Goal: Task Accomplishment & Management: Manage account settings

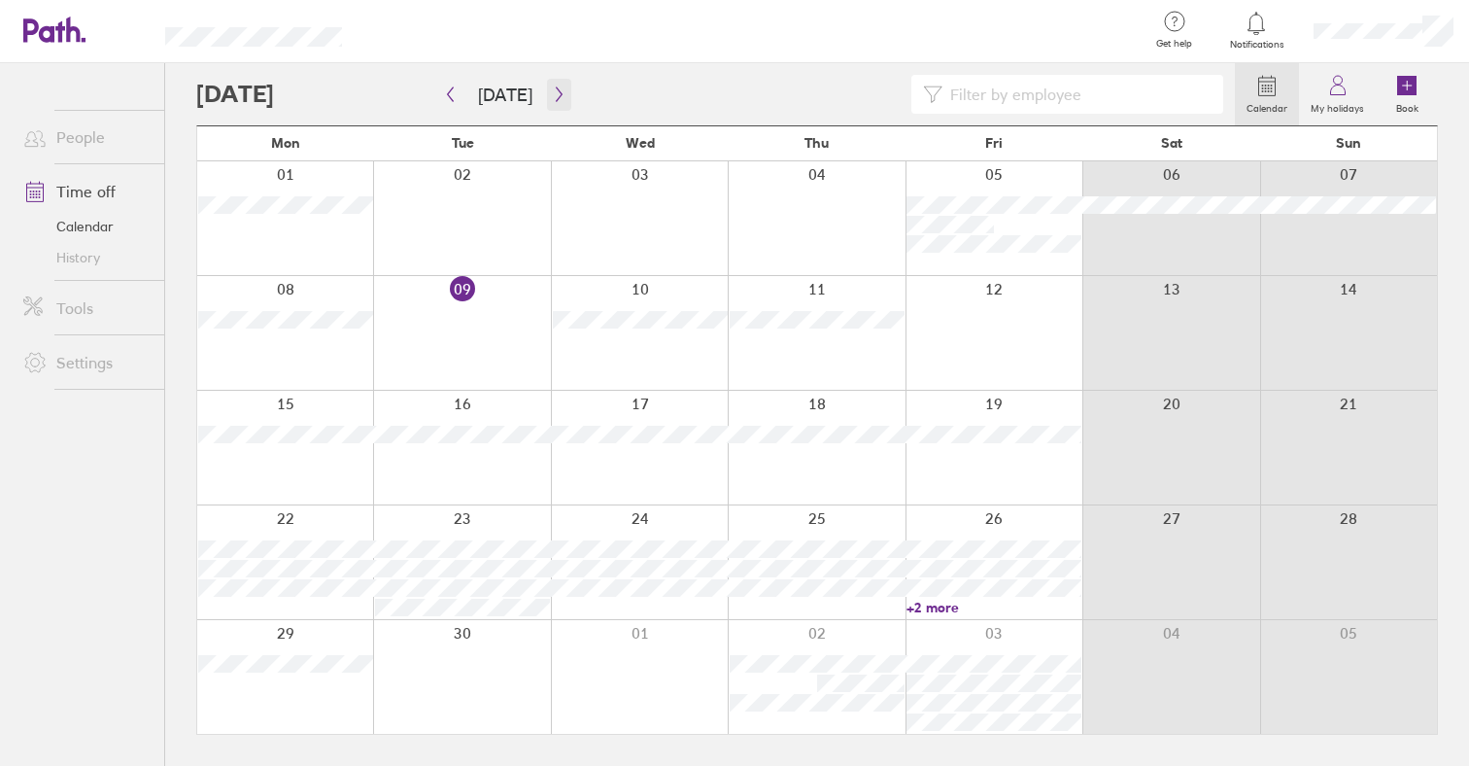
click at [552, 91] on icon "button" at bounding box center [559, 94] width 15 height 16
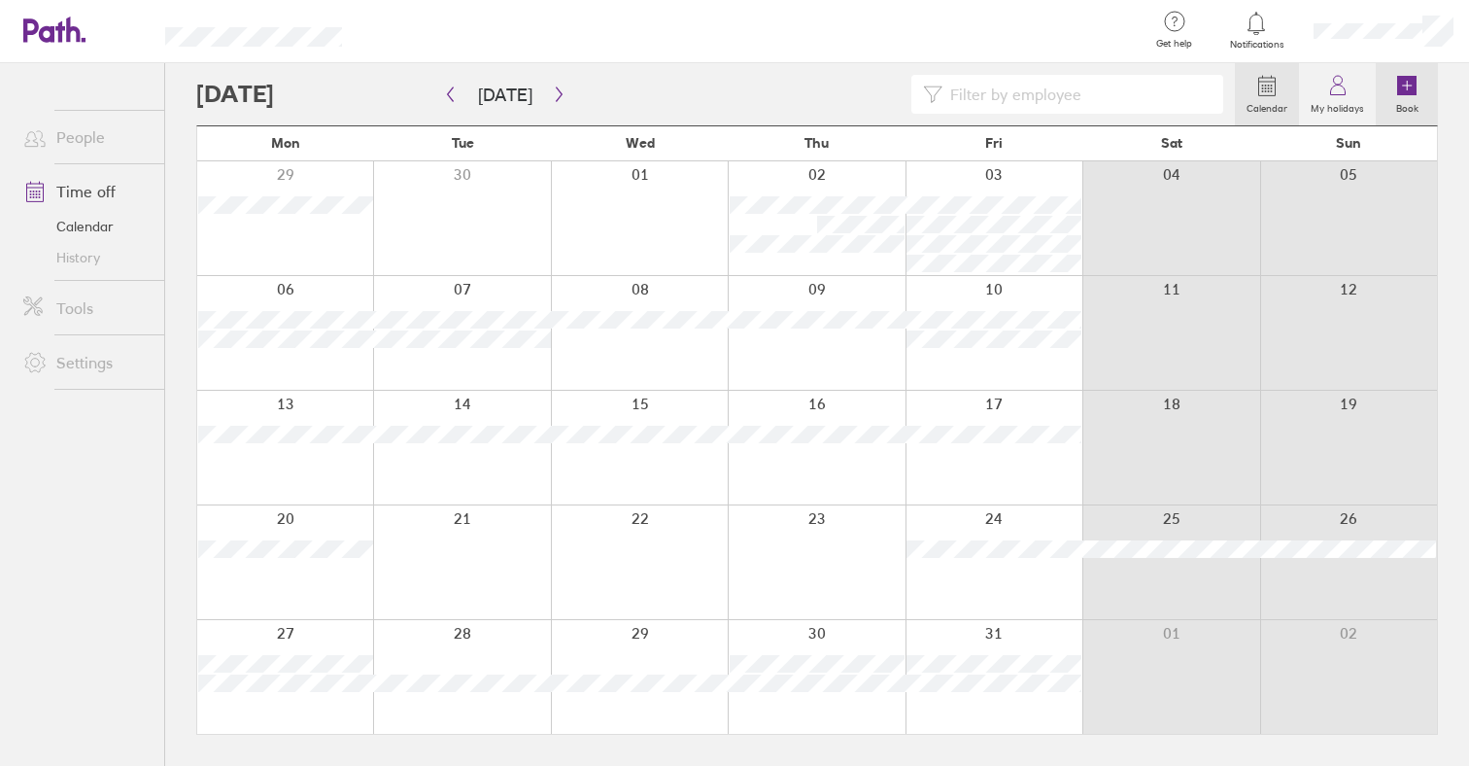
click at [1414, 94] on icon at bounding box center [1406, 85] width 19 height 19
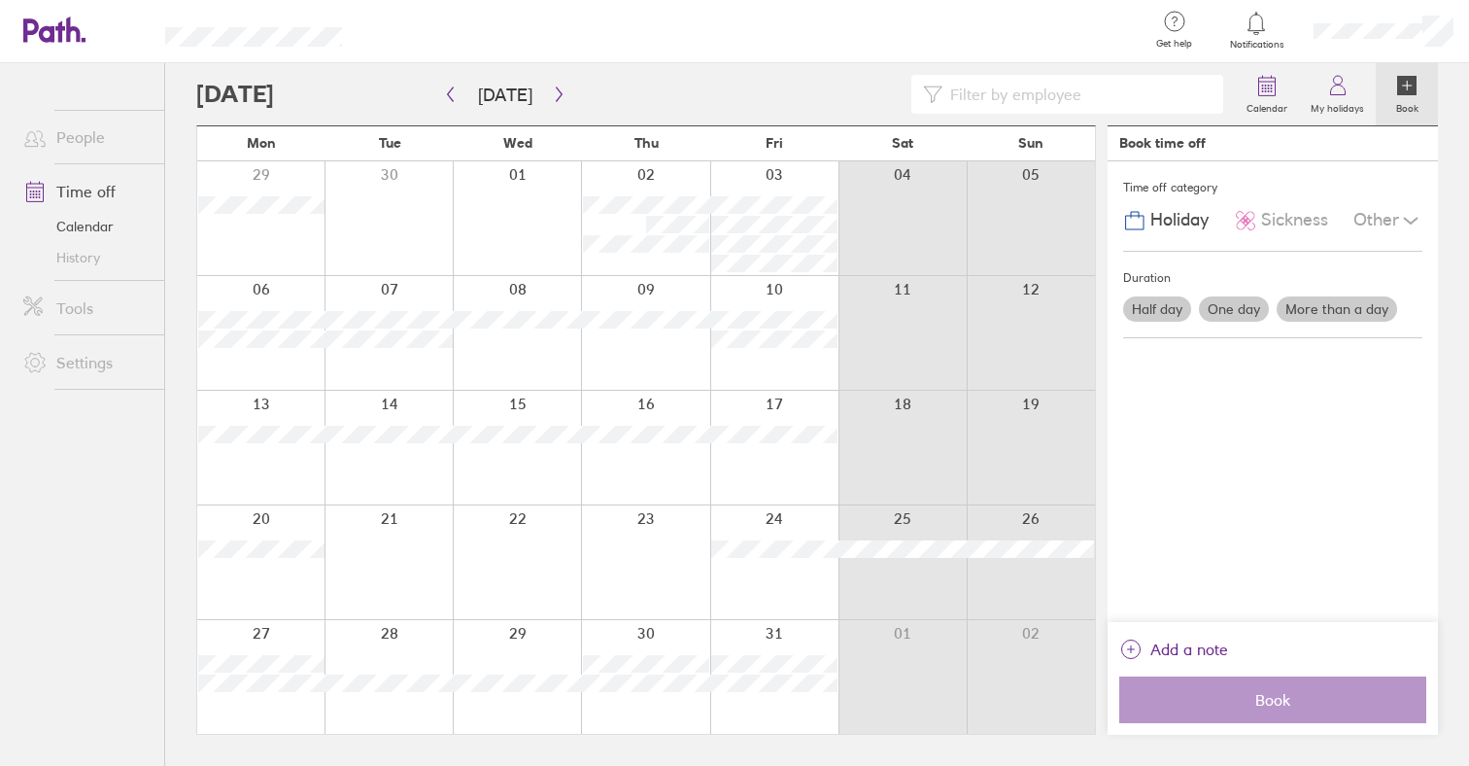
click at [1218, 308] on label "One day" at bounding box center [1234, 308] width 70 height 25
click at [0, 0] on input "One day" at bounding box center [0, 0] width 0 height 0
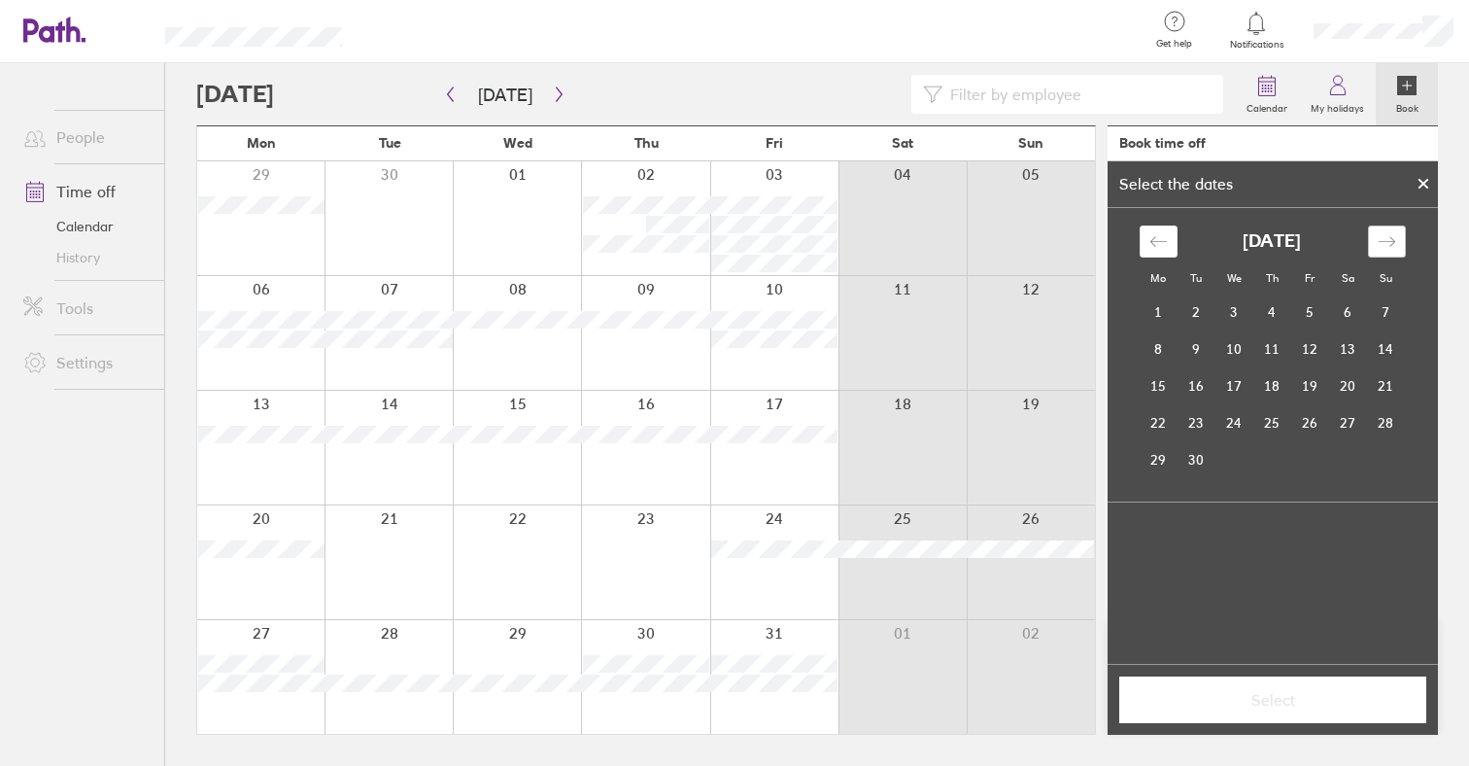
click at [1399, 238] on div "Move forward to switch to the next month." at bounding box center [1387, 241] width 38 height 32
click at [1308, 412] on td "24" at bounding box center [1311, 422] width 38 height 37
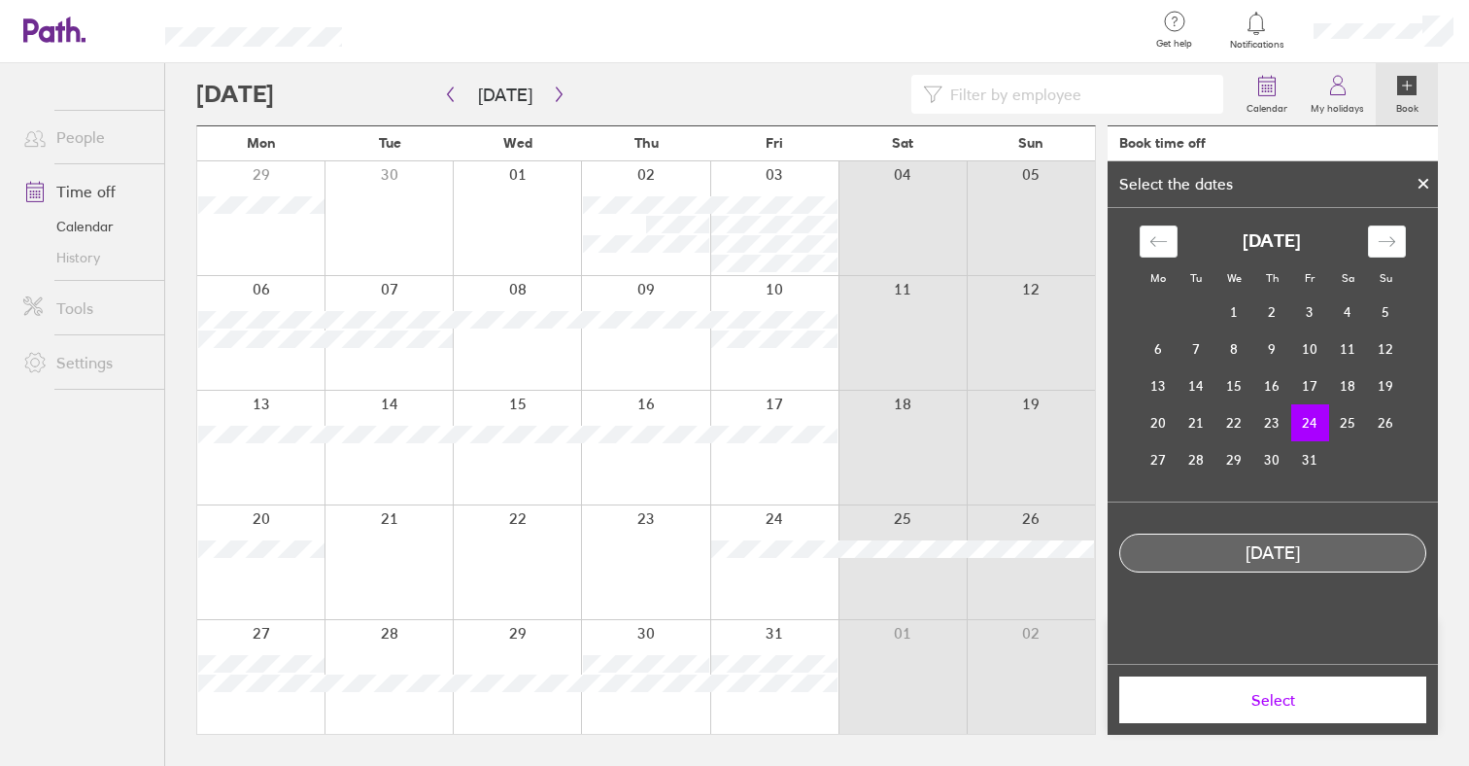
click at [1248, 706] on span "Select" at bounding box center [1273, 699] width 280 height 17
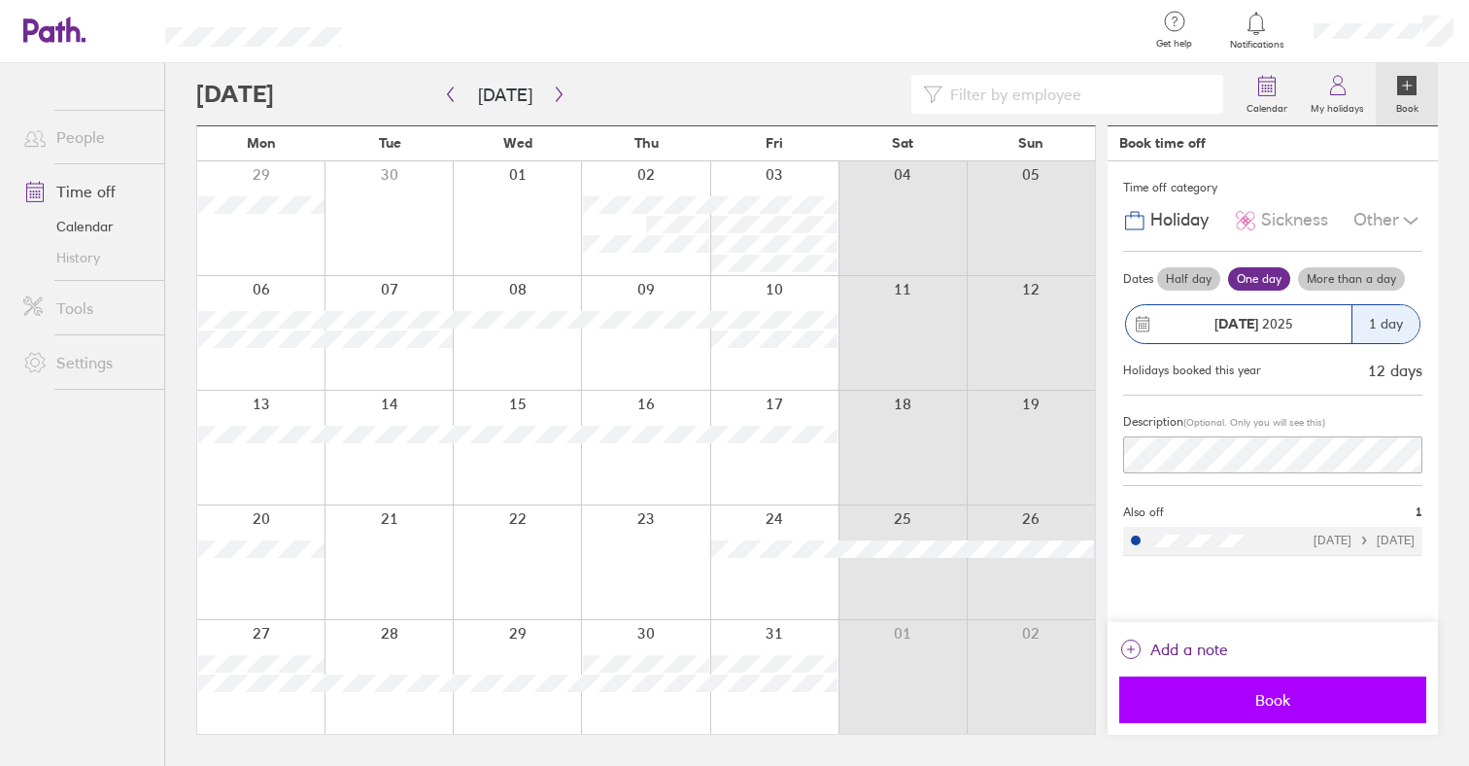
click at [1259, 692] on span "Book" at bounding box center [1273, 699] width 280 height 17
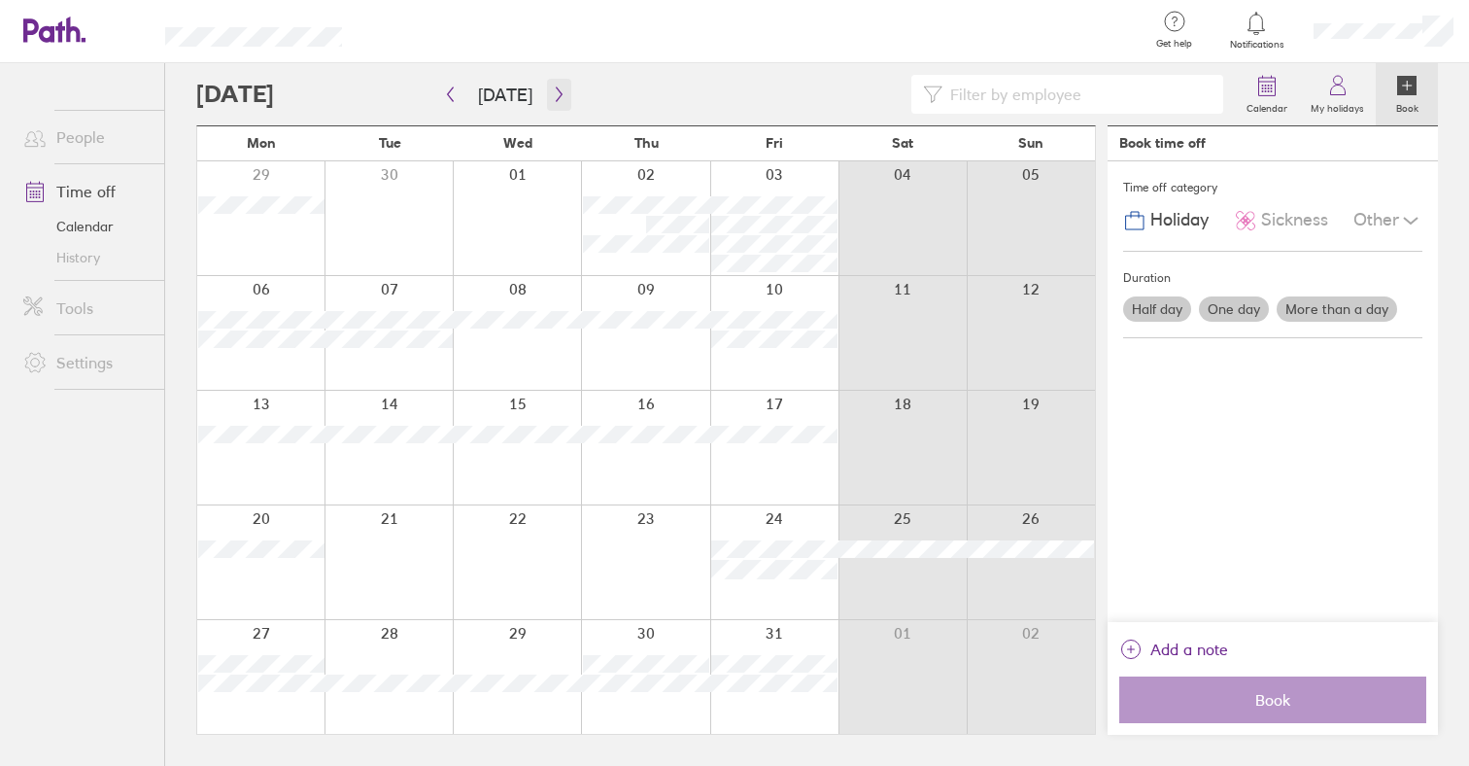
click at [553, 96] on icon "button" at bounding box center [559, 94] width 15 height 16
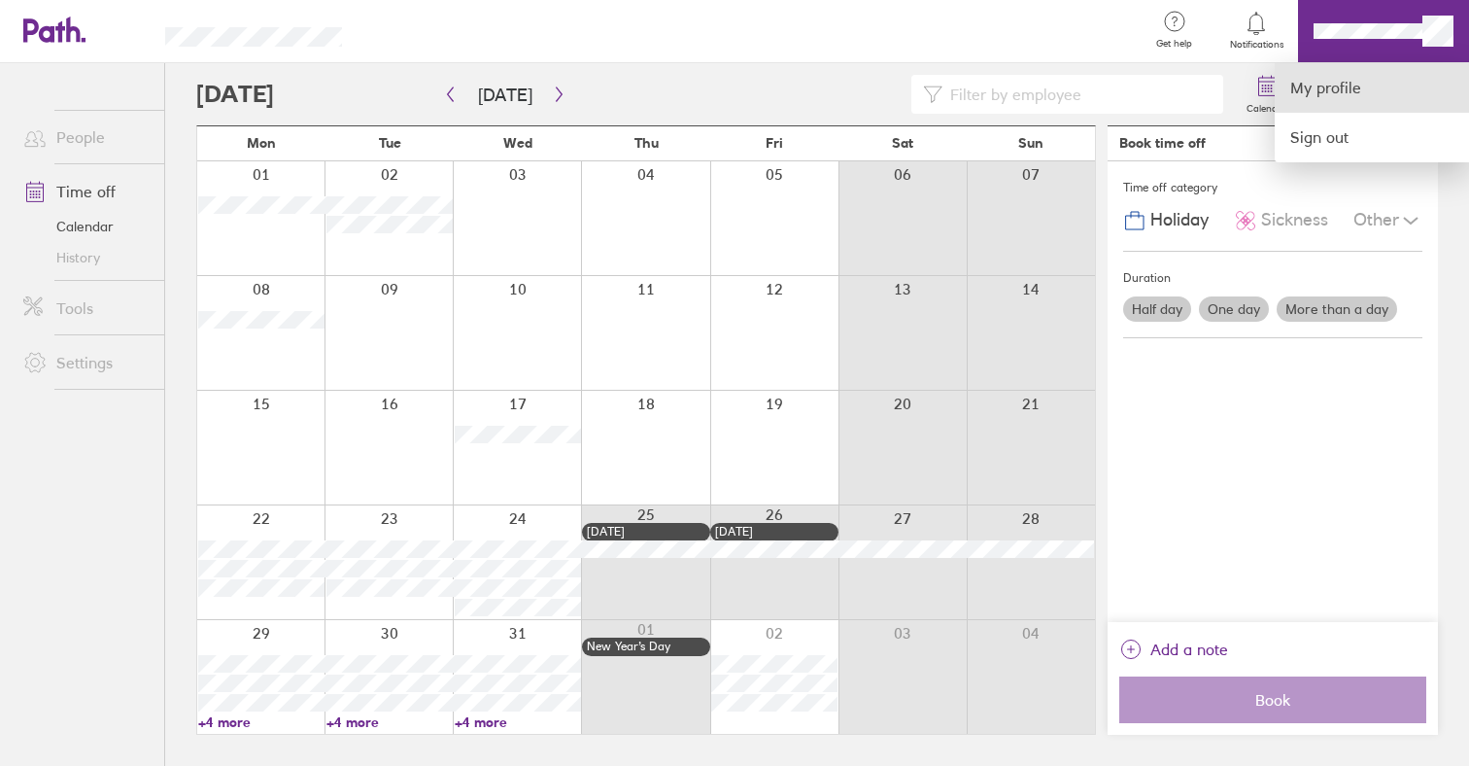
click at [1354, 83] on link "My profile" at bounding box center [1372, 88] width 194 height 50
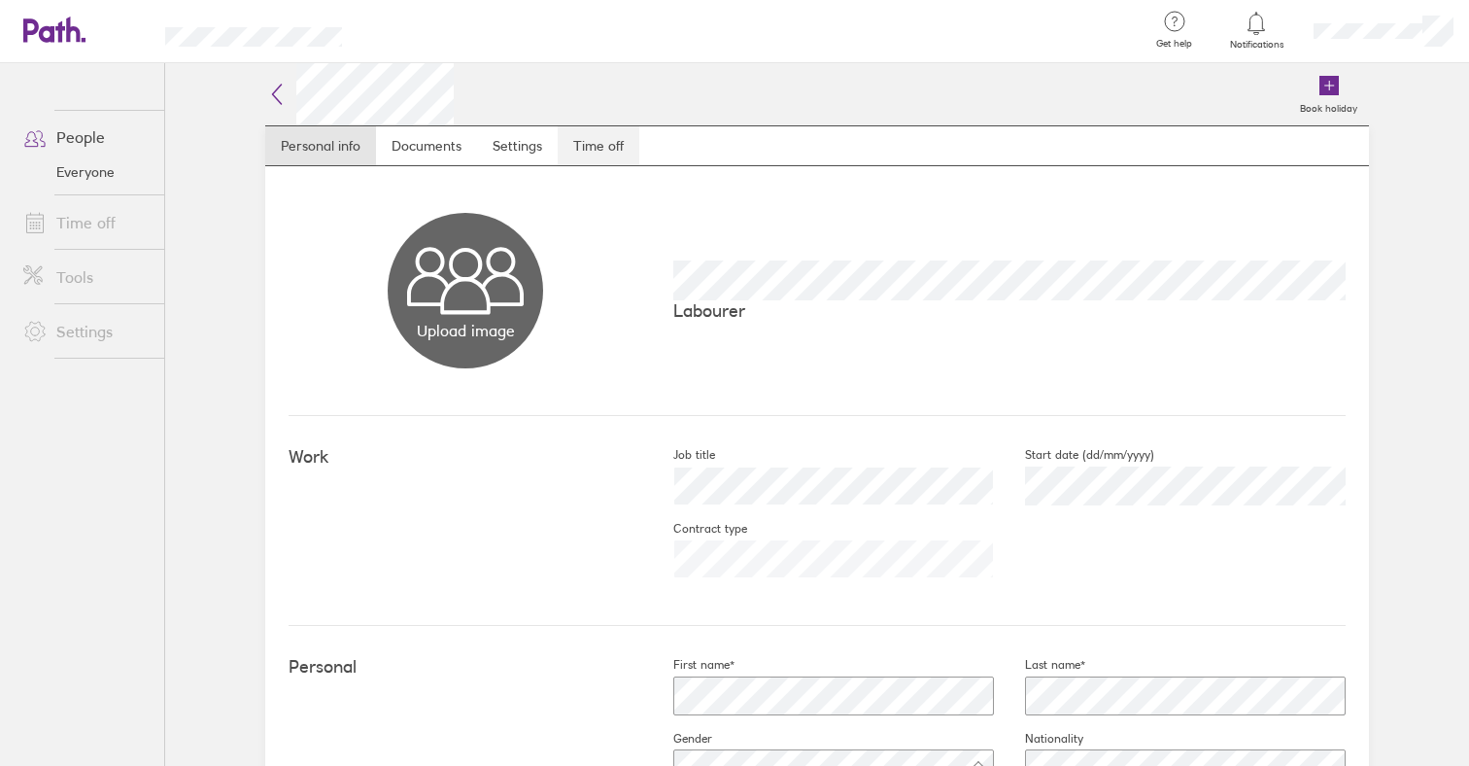
click at [614, 149] on link "Time off" at bounding box center [599, 145] width 82 height 39
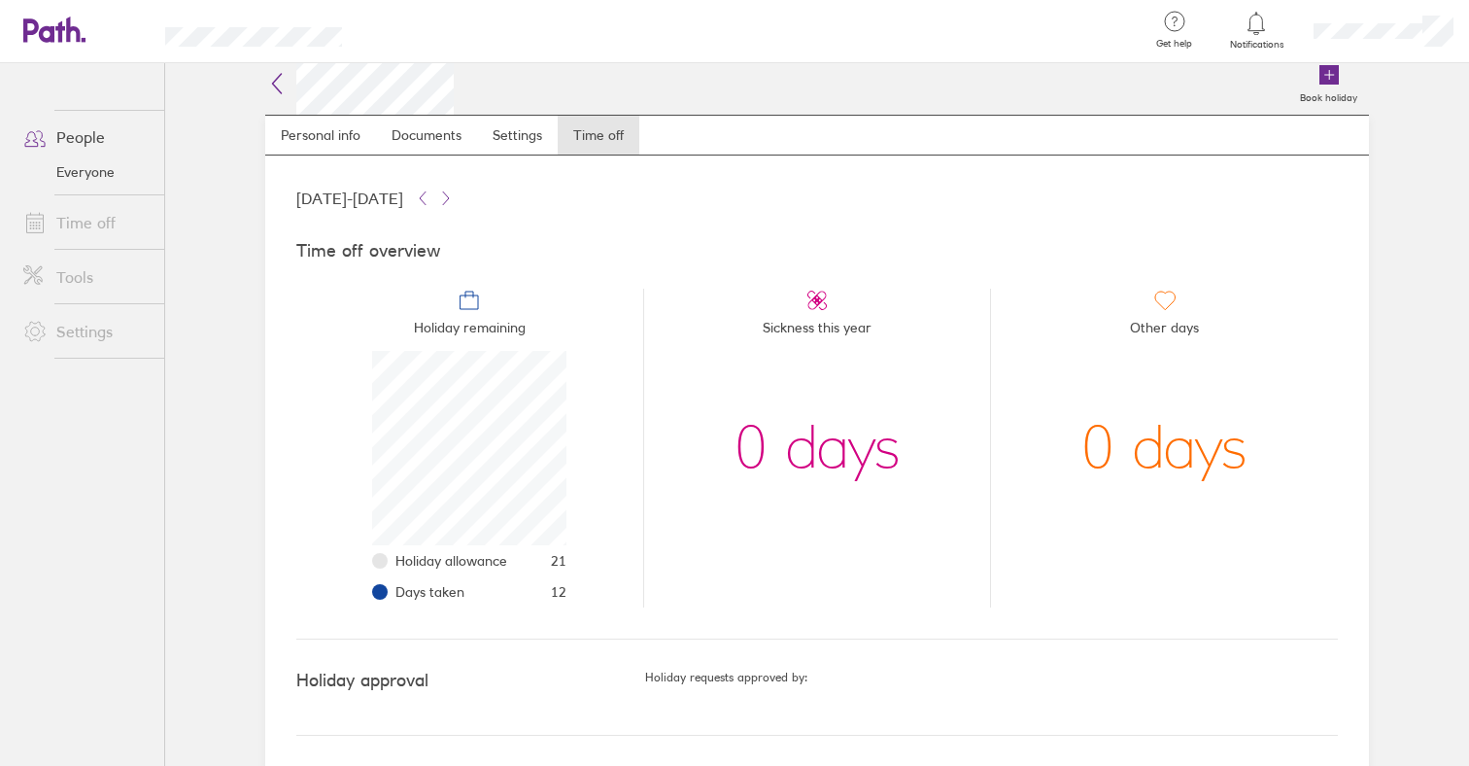
scroll to position [10, 0]
